Goal: Task Accomplishment & Management: Manage account settings

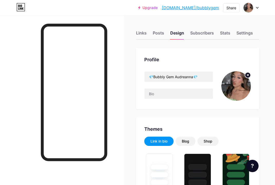
type input "#ffffff"
type input "#000000"
click at [142, 37] on div "Links" at bounding box center [141, 34] width 11 height 9
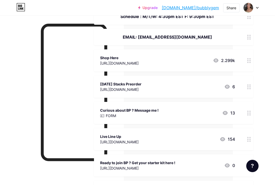
scroll to position [74, 42]
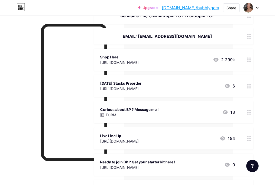
click at [163, 109] on div "Curious about BP ? Message me ! FORM 13" at bounding box center [167, 112] width 135 height 12
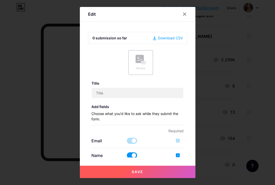
type input "Curious about BP ? Message me !"
checkbox input "true"
type input "Want to know more about the business ?"
click at [176, 34] on div "3 submissions so far Download CSV" at bounding box center [137, 38] width 99 height 12
click at [176, 38] on div "Download CSV" at bounding box center [168, 37] width 30 height 5
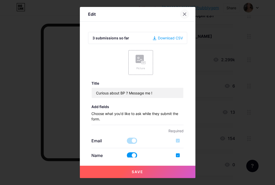
click at [186, 14] on icon at bounding box center [185, 14] width 4 height 4
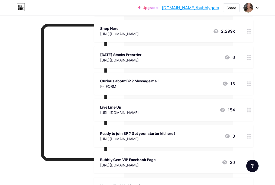
scroll to position [102, 42]
